Goal: Task Accomplishment & Management: Manage account settings

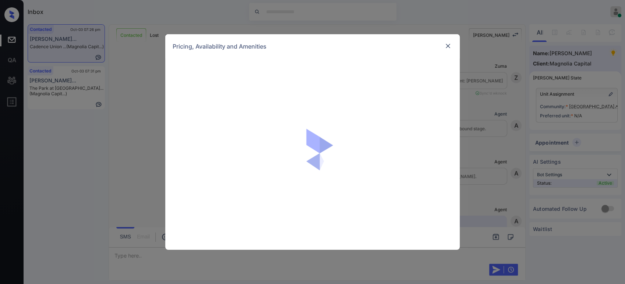
scroll to position [410, 0]
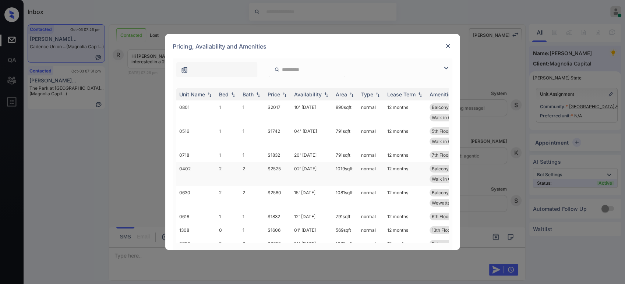
click at [270, 165] on td "$2525" at bounding box center [278, 174] width 27 height 24
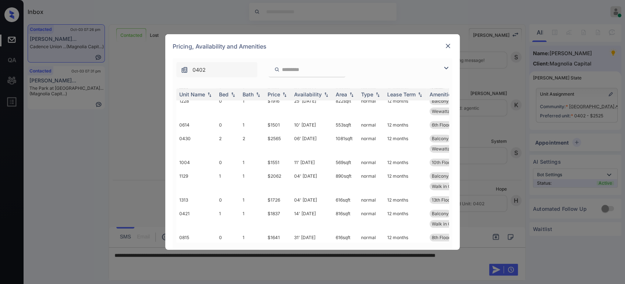
scroll to position [458, 0]
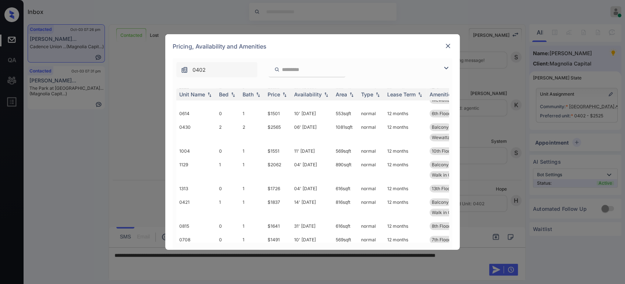
click at [443, 48] on div "Pricing, Availability and Amenities" at bounding box center [312, 46] width 295 height 24
click at [448, 47] on img at bounding box center [447, 45] width 7 height 7
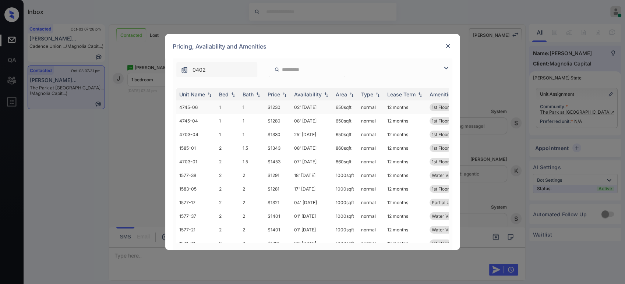
click at [275, 106] on td "$1230" at bounding box center [278, 108] width 27 height 14
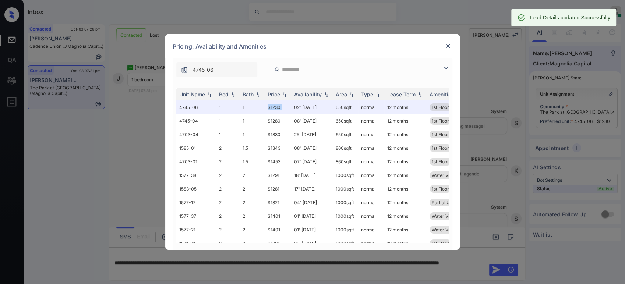
click at [448, 45] on img at bounding box center [447, 45] width 7 height 7
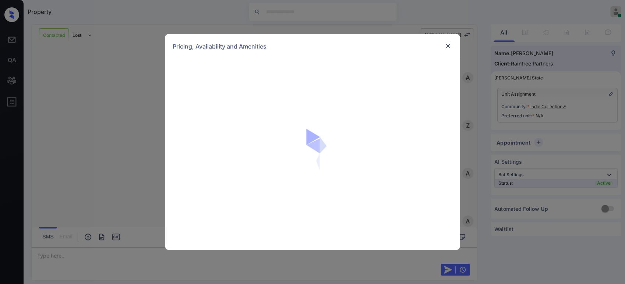
scroll to position [545, 0]
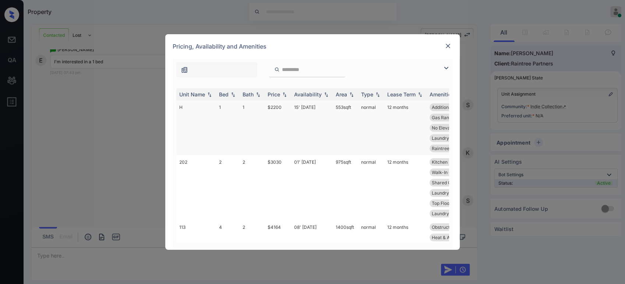
click at [299, 105] on td "15' [DATE]" at bounding box center [312, 128] width 42 height 55
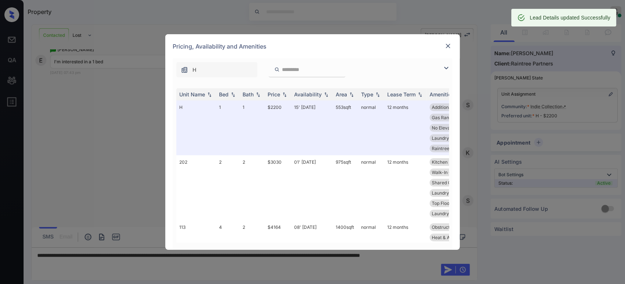
click at [450, 50] on div at bounding box center [448, 46] width 9 height 9
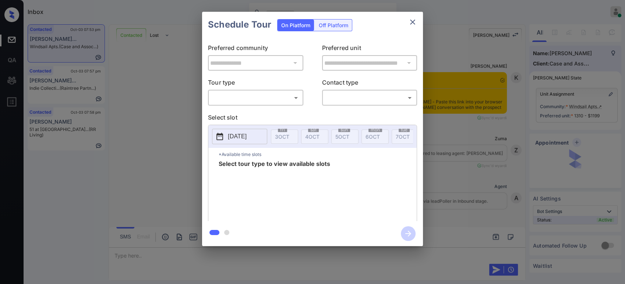
scroll to position [967, 0]
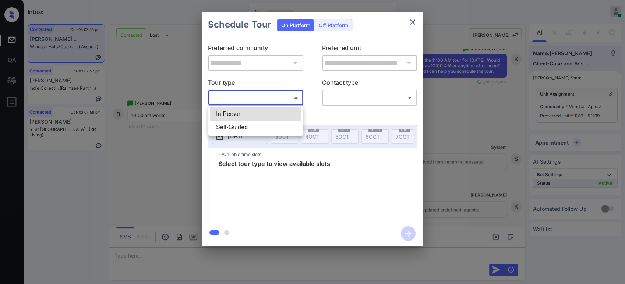
drag, startPoint x: 282, startPoint y: 102, endPoint x: 271, endPoint y: 122, distance: 22.7
click at [271, 122] on body "Inbox Hope Jatap Online Set yourself offline Set yourself on break Profile Swit…" at bounding box center [312, 142] width 625 height 284
drag, startPoint x: 271, startPoint y: 122, endPoint x: 280, endPoint y: 108, distance: 17.1
click at [280, 108] on ul "In Person Self-Guided" at bounding box center [255, 121] width 95 height 30
click at [280, 108] on li "In Person" at bounding box center [255, 114] width 91 height 13
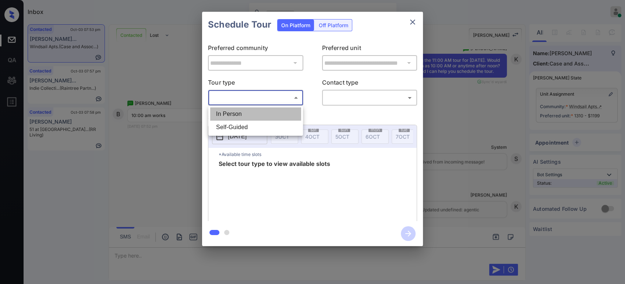
type input "********"
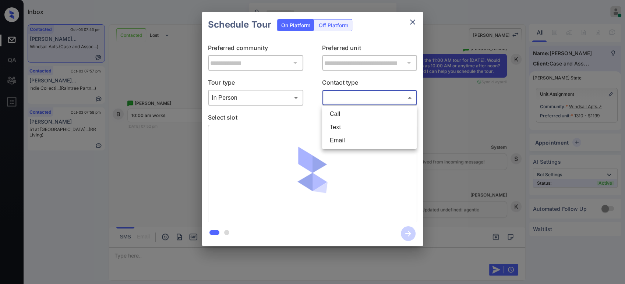
drag, startPoint x: 372, startPoint y: 96, endPoint x: 366, endPoint y: 128, distance: 31.9
click at [366, 128] on body "Inbox Hope Jatap Online Set yourself offline Set yourself on break Profile Swit…" at bounding box center [312, 142] width 625 height 284
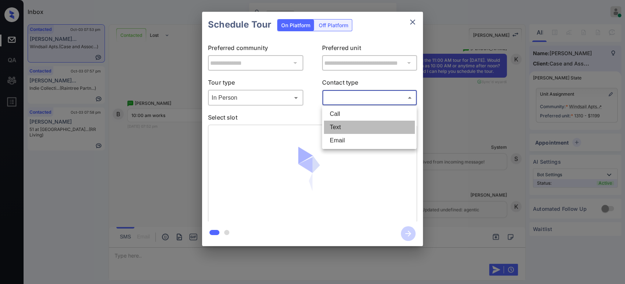
click at [366, 128] on li "Text" at bounding box center [369, 127] width 91 height 13
type input "****"
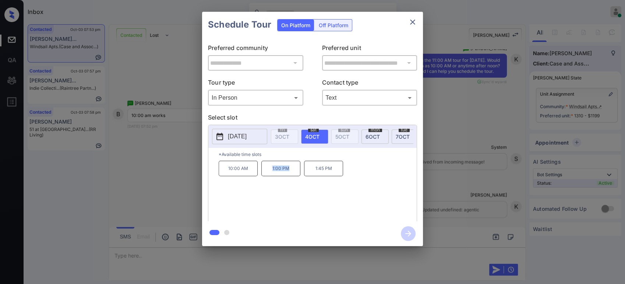
copy p "1:00 PM"
drag, startPoint x: 297, startPoint y: 177, endPoint x: 272, endPoint y: 179, distance: 25.1
click at [272, 176] on p "1:00 PM" at bounding box center [280, 168] width 39 height 15
click at [182, 181] on div "**********" at bounding box center [312, 129] width 625 height 258
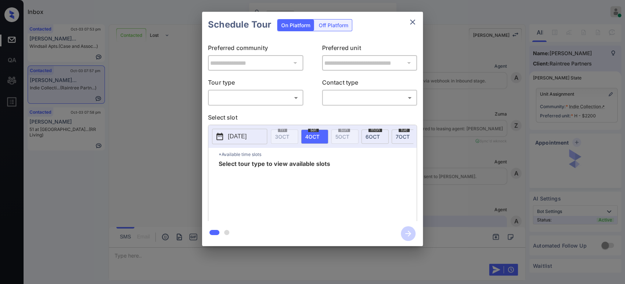
scroll to position [1344, 0]
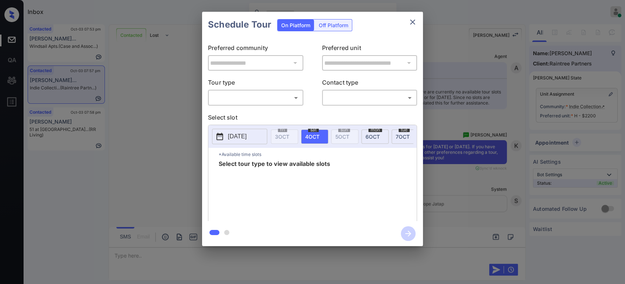
drag, startPoint x: 274, startPoint y: 90, endPoint x: 271, endPoint y: 100, distance: 10.0
click at [271, 100] on div "​ ​" at bounding box center [255, 98] width 95 height 16
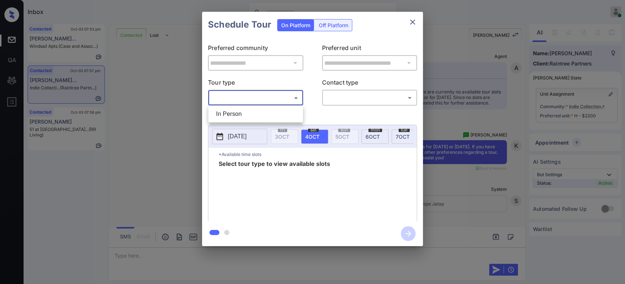
drag, startPoint x: 271, startPoint y: 100, endPoint x: 260, endPoint y: 115, distance: 18.7
click at [260, 115] on body "Inbox Hope Jatap Online Set yourself offline Set yourself on break Profile Swit…" at bounding box center [312, 142] width 625 height 284
click at [260, 115] on li "In Person" at bounding box center [255, 114] width 91 height 13
type input "********"
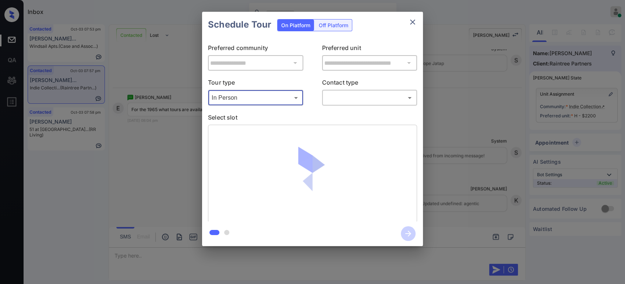
scroll to position [1484, 0]
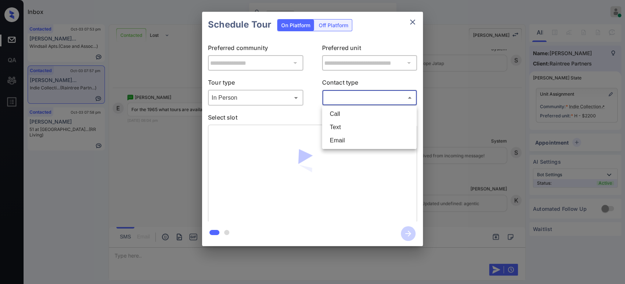
drag, startPoint x: 356, startPoint y: 96, endPoint x: 344, endPoint y: 128, distance: 34.3
click at [344, 128] on body "Inbox Hope Jatap Online Set yourself offline Set yourself on break Profile Swit…" at bounding box center [312, 142] width 625 height 284
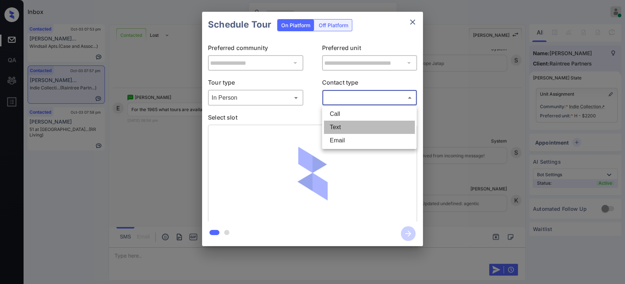
click at [344, 128] on li "Text" at bounding box center [369, 127] width 91 height 13
type input "****"
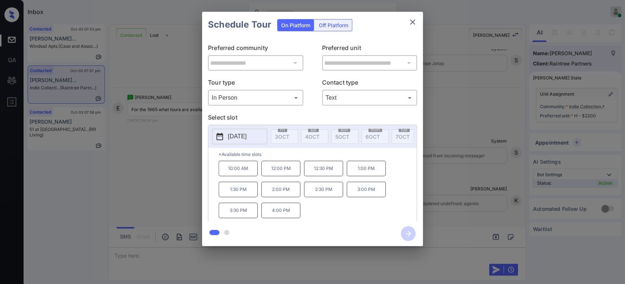
click at [247, 135] on p "2025-10-13" at bounding box center [237, 136] width 19 height 9
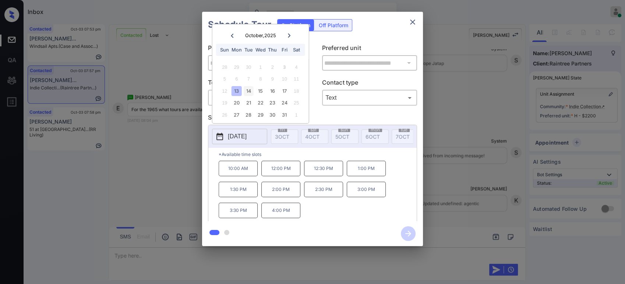
click at [251, 92] on div "14" at bounding box center [249, 91] width 10 height 10
click at [237, 91] on div "13" at bounding box center [237, 91] width 10 height 10
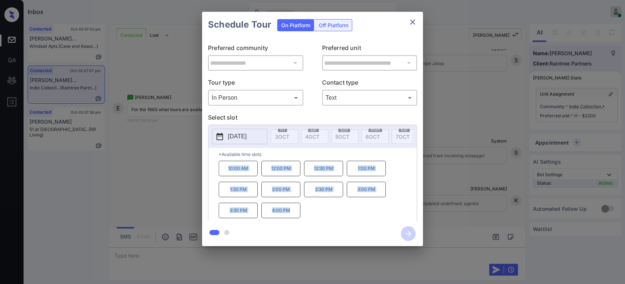
drag, startPoint x: 225, startPoint y: 171, endPoint x: 294, endPoint y: 216, distance: 82.7
click at [294, 216] on div "10:00 AM 12:00 PM 12:30 PM 1:00 PM 1:30 PM 2:00 PM 2:30 PM 3:00 PM 3:30 PM 4:00…" at bounding box center [318, 190] width 198 height 59
copy div "10:00 AM 12:00 PM 12:30 PM 1:00 PM 1:30 PM 2:00 PM 2:30 PM 3:00 PM 3:30 PM 4:00…"
click at [212, 178] on div "*Available time slots 10:00 AM 12:00 PM 12:30 PM 1:00 PM 1:30 PM 2:00 PM 2:30 P…" at bounding box center [312, 185] width 208 height 75
click at [196, 264] on div at bounding box center [312, 142] width 625 height 284
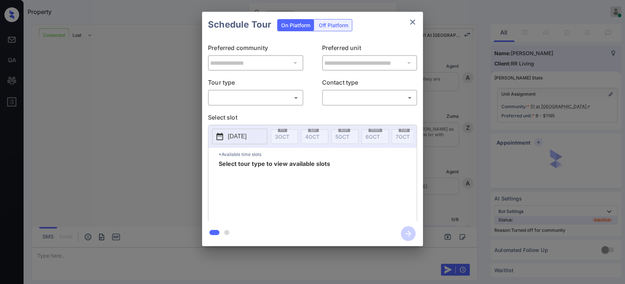
scroll to position [2386, 0]
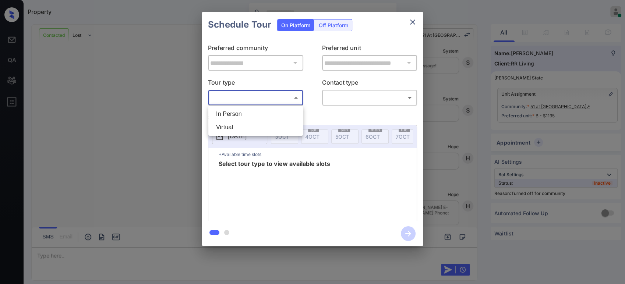
click at [285, 94] on body "Property Hope Jatap Online Set yourself offline Set yourself on break Profile S…" at bounding box center [312, 142] width 625 height 284
click at [270, 108] on li "In Person" at bounding box center [255, 114] width 91 height 13
type input "********"
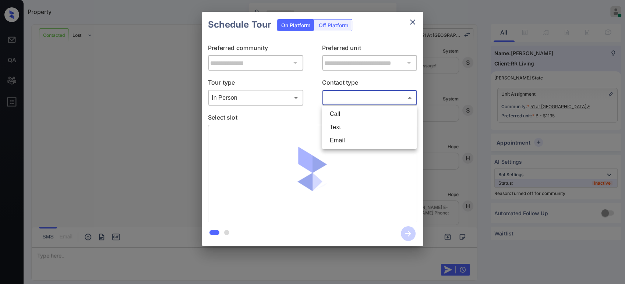
click at [352, 102] on body "Property Hope Jatap Online Set yourself offline Set yourself on break Profile S…" at bounding box center [312, 142] width 625 height 284
click at [337, 129] on li "Text" at bounding box center [369, 127] width 91 height 13
type input "****"
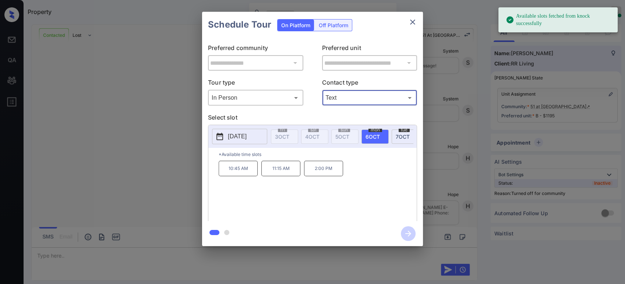
click at [239, 170] on p "10:45 AM" at bounding box center [238, 168] width 39 height 15
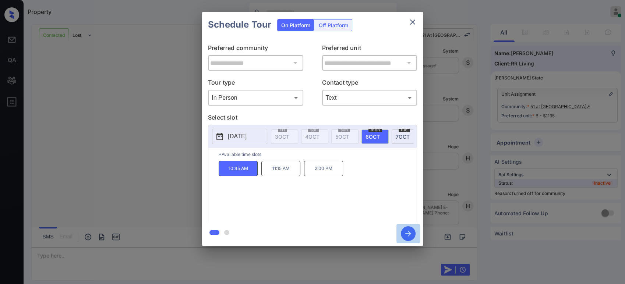
click at [408, 236] on icon "button" at bounding box center [408, 234] width 6 height 6
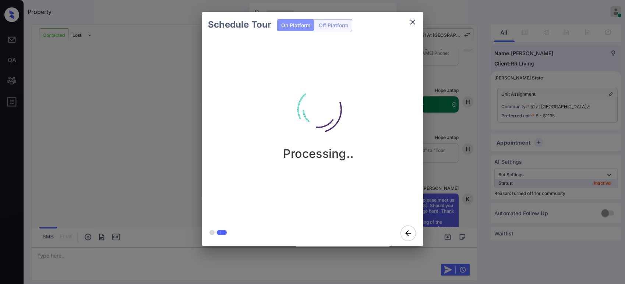
scroll to position [2558, 0]
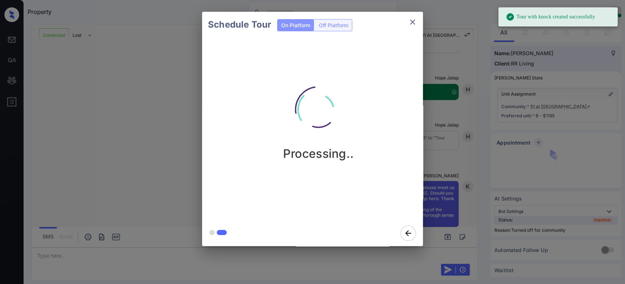
click at [142, 171] on div "Schedule Tour On Platform Off Platform Processing.." at bounding box center [312, 129] width 625 height 258
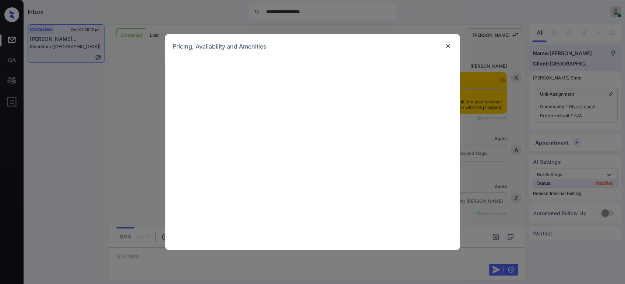
scroll to position [1720, 0]
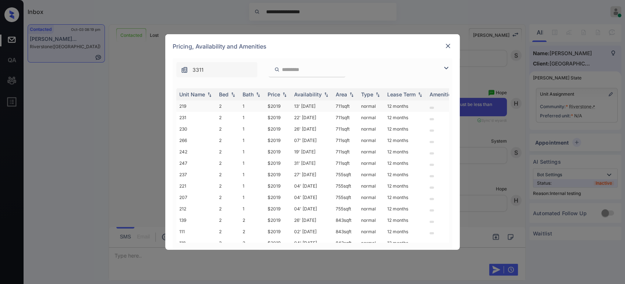
click at [278, 104] on td "$2019" at bounding box center [278, 106] width 27 height 11
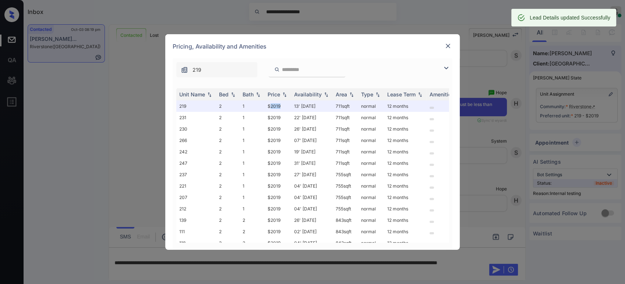
scroll to position [10, 0]
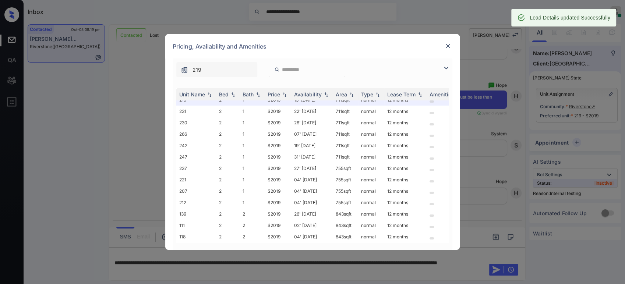
click at [489, 164] on div "**********" at bounding box center [312, 142] width 625 height 284
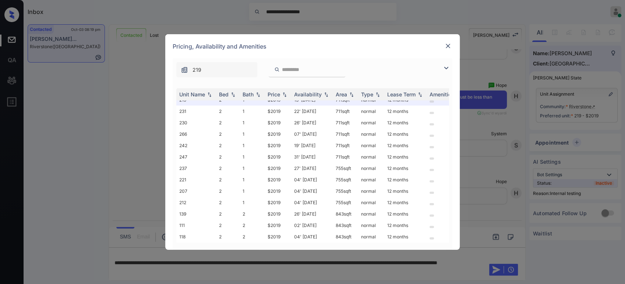
click at [448, 52] on div "Pricing, Availability and Amenities" at bounding box center [312, 46] width 295 height 24
click at [448, 49] on img at bounding box center [447, 45] width 7 height 7
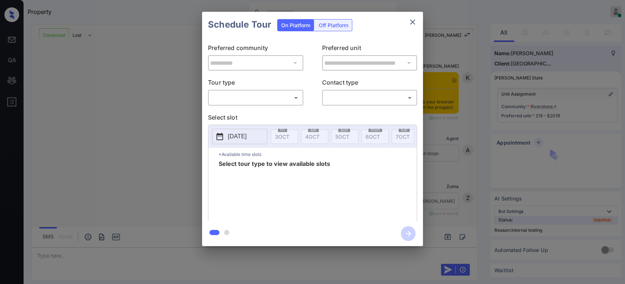
scroll to position [516, 0]
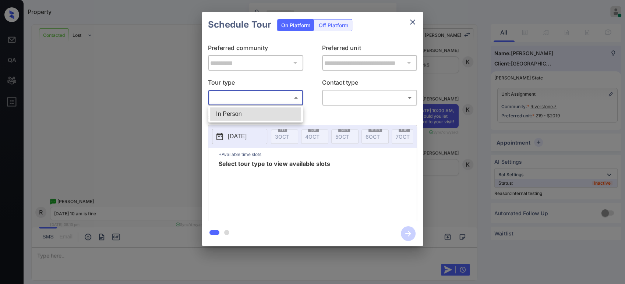
click at [277, 102] on body "Property Hope Jatap Online Set yourself offline Set yourself on break Profile S…" at bounding box center [312, 142] width 625 height 284
click at [267, 115] on li "In Person" at bounding box center [255, 114] width 91 height 13
type input "********"
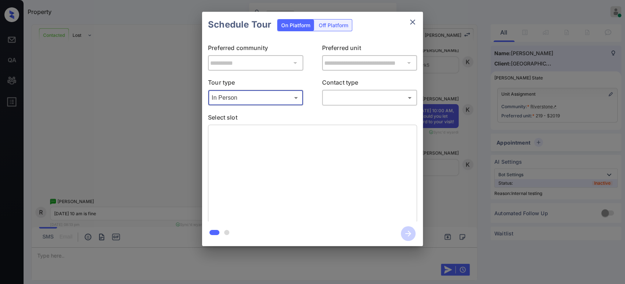
click at [357, 97] on body "Property Hope Jatap Online Set yourself offline Set yourself on break Profile S…" at bounding box center [312, 142] width 625 height 284
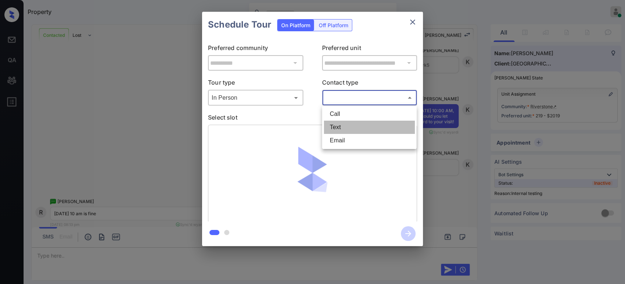
click at [339, 131] on li "Text" at bounding box center [369, 127] width 91 height 13
type input "****"
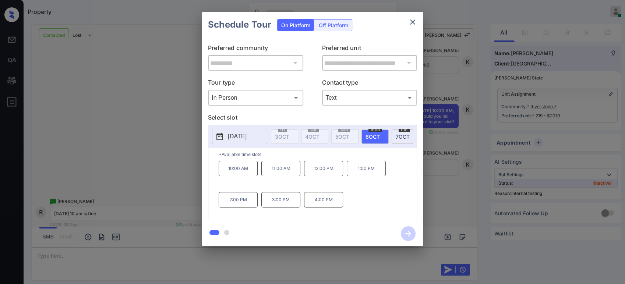
click at [252, 172] on p "10:00 AM" at bounding box center [238, 168] width 39 height 15
click at [407, 234] on icon "button" at bounding box center [408, 234] width 6 height 6
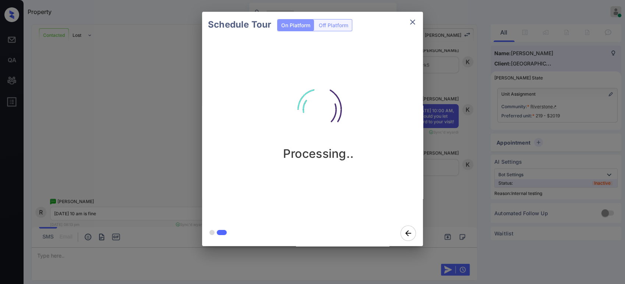
click at [448, 189] on div "Schedule Tour On Platform Off Platform Processing.." at bounding box center [312, 129] width 625 height 258
